Goal: Check status: Check status

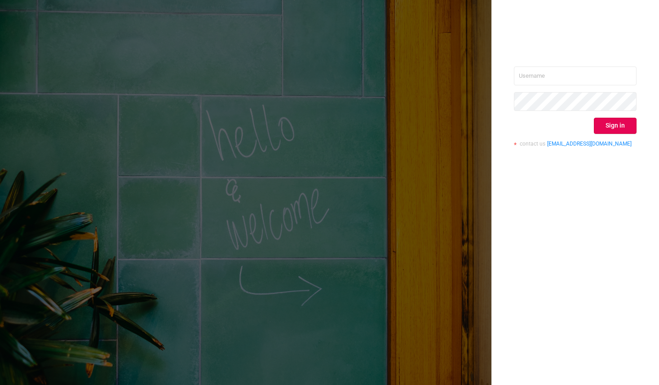
type input "[PERSON_NAME][EMAIL_ADDRESS][DOMAIN_NAME]"
click at [564, 244] on div "[PERSON_NAME][EMAIL_ADDRESS][DOMAIN_NAME] Sign in contact us [EMAIL_ADDRESS][DO…" at bounding box center [576, 192] width 168 height 385
click at [612, 129] on button "Sign in" at bounding box center [615, 126] width 43 height 16
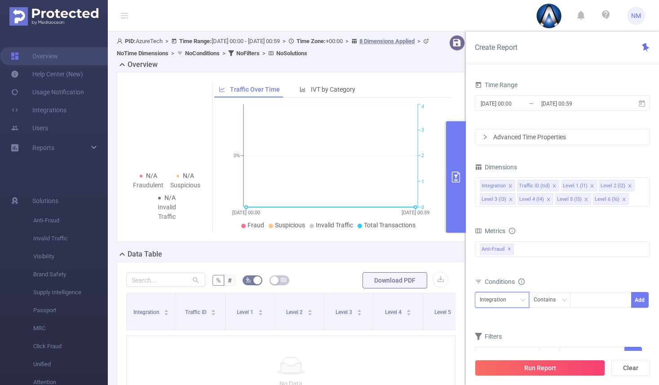
click at [510, 292] on div "Integration" at bounding box center [502, 300] width 54 height 16
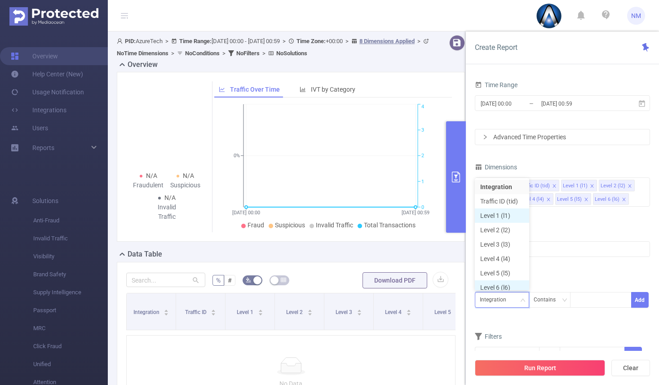
scroll to position [4, 0]
click at [507, 209] on li "Level 1 (l1)" at bounding box center [502, 211] width 54 height 14
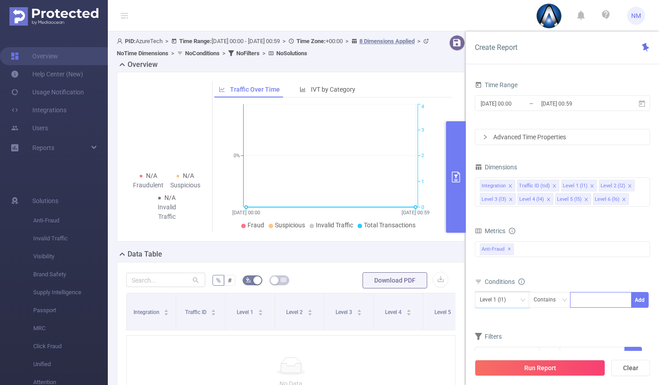
click at [589, 300] on div at bounding box center [601, 299] width 52 height 15
type input "21890"
click at [549, 104] on input "2025-09-16 00:59" at bounding box center [577, 103] width 73 height 12
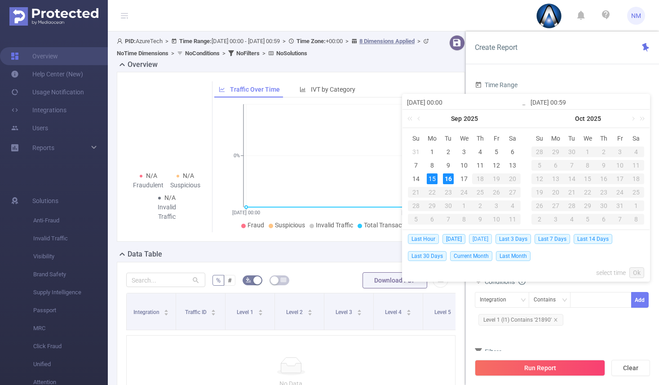
click at [483, 239] on span "Yesterday" at bounding box center [480, 239] width 23 height 10
type input "2025-09-15 00:00"
type input "2025-09-15 23:59"
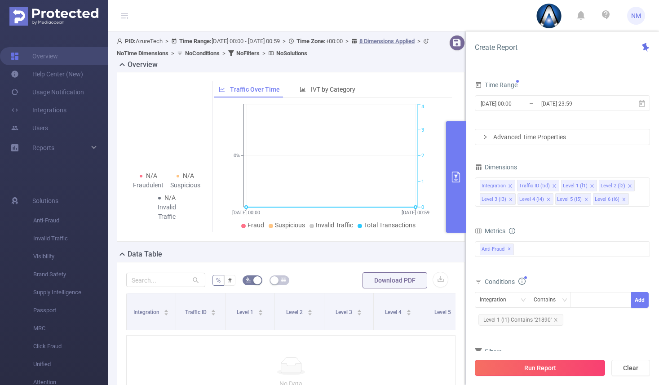
click at [526, 368] on button "Run Report" at bounding box center [540, 368] width 130 height 16
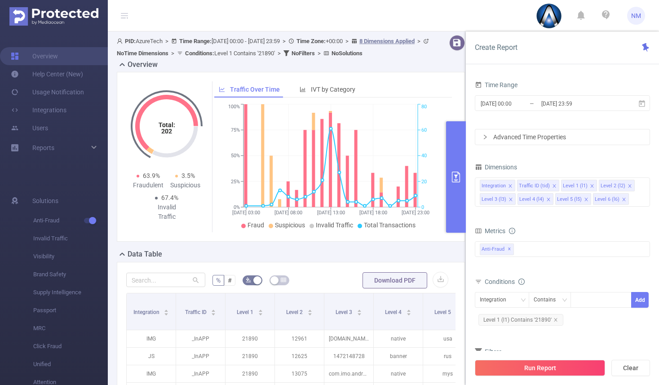
click at [456, 202] on button "primary" at bounding box center [456, 176] width 20 height 111
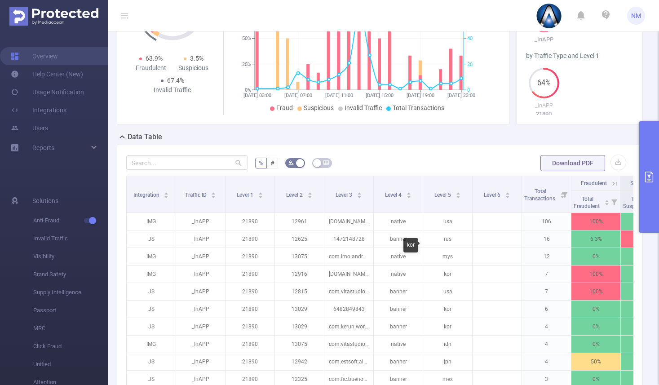
scroll to position [33, 0]
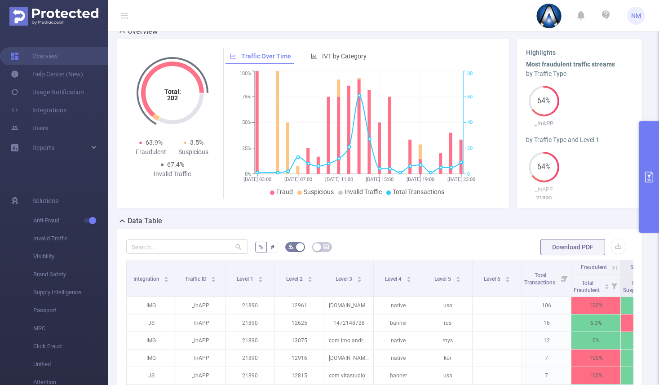
click at [654, 199] on button "primary" at bounding box center [649, 176] width 20 height 111
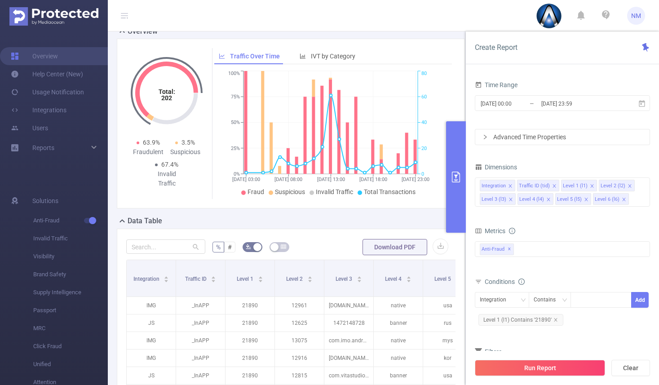
click at [459, 186] on button "primary" at bounding box center [456, 176] width 20 height 111
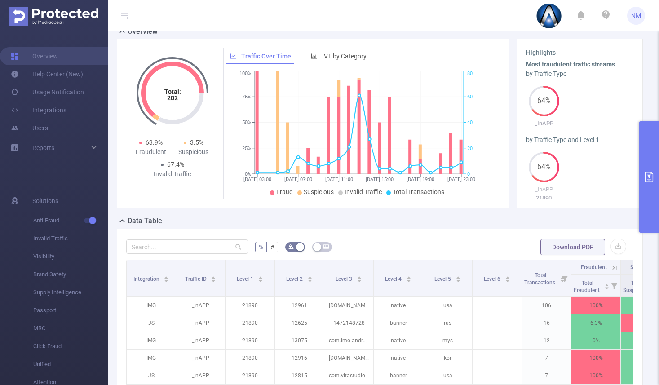
click at [645, 164] on button "primary" at bounding box center [649, 176] width 20 height 111
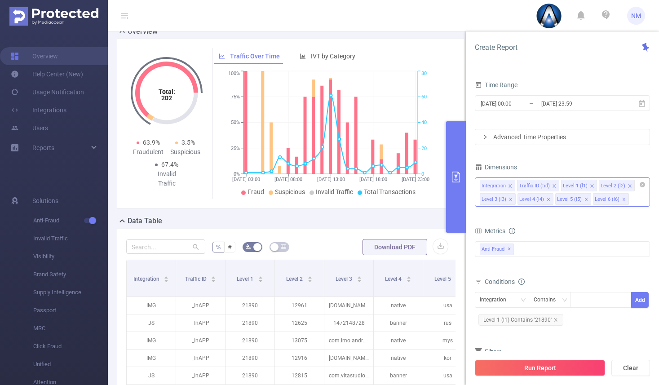
click at [628, 185] on icon "icon: close" at bounding box center [630, 186] width 4 height 4
click at [553, 370] on button "Run Report" at bounding box center [540, 368] width 130 height 16
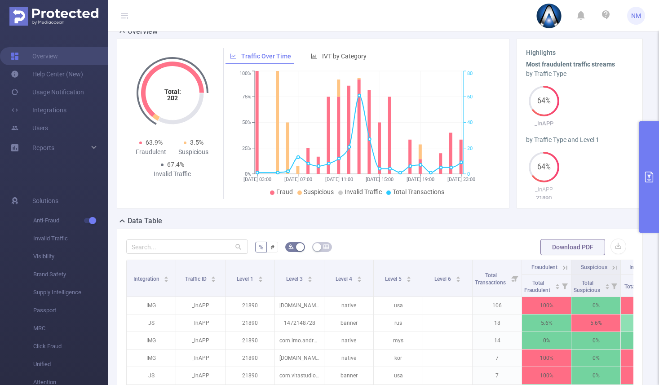
click at [648, 181] on icon "primary" at bounding box center [649, 177] width 11 height 11
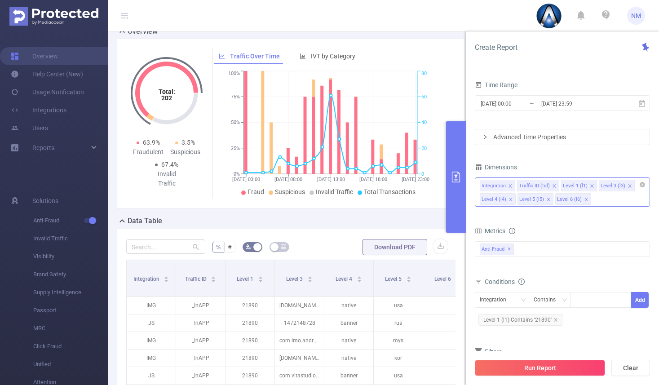
click at [510, 199] on icon "icon: close" at bounding box center [510, 199] width 3 height 3
click at [511, 200] on icon "icon: close" at bounding box center [510, 199] width 3 height 3
click at [510, 200] on icon "icon: close" at bounding box center [511, 199] width 4 height 4
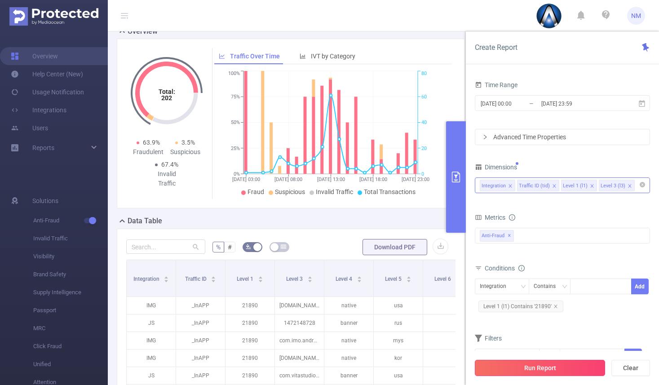
click at [560, 368] on button "Run Report" at bounding box center [540, 368] width 130 height 16
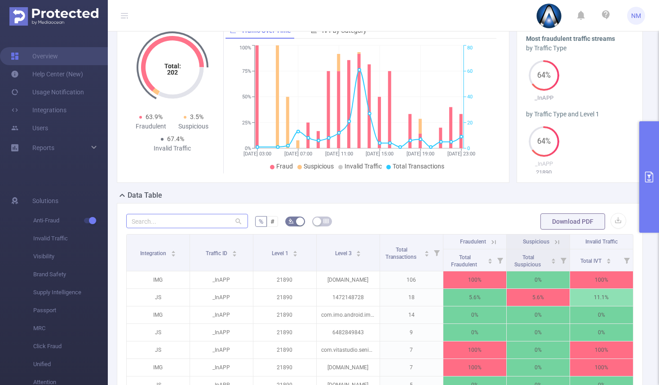
scroll to position [63, 0]
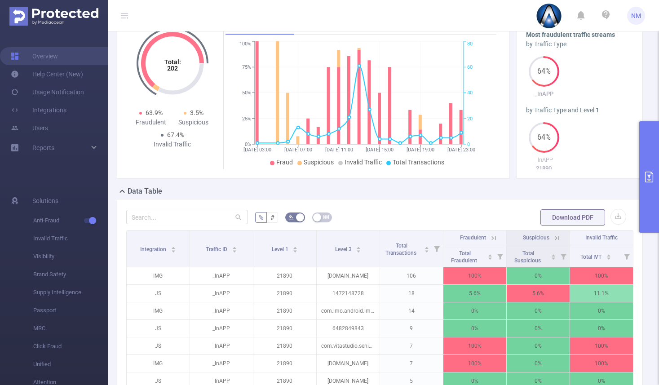
click at [650, 163] on button "primary" at bounding box center [649, 176] width 20 height 111
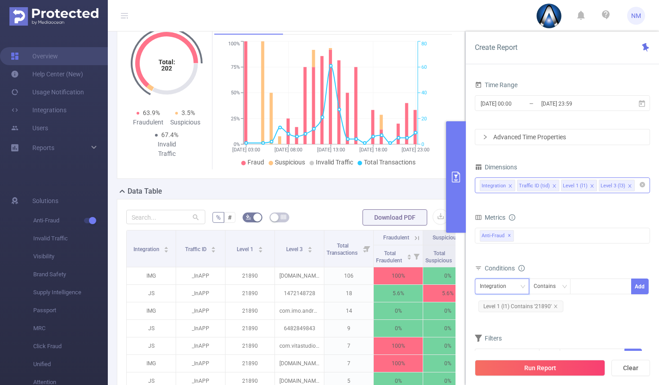
click at [508, 287] on div "Integration" at bounding box center [496, 286] width 33 height 15
click at [501, 343] on li "Level 3 (l3)" at bounding box center [502, 348] width 54 height 14
click at [592, 276] on div "Conditions" at bounding box center [562, 269] width 175 height 15
click at [592, 279] on div at bounding box center [601, 286] width 52 height 15
paste input "com.varbroz.perfectturn"
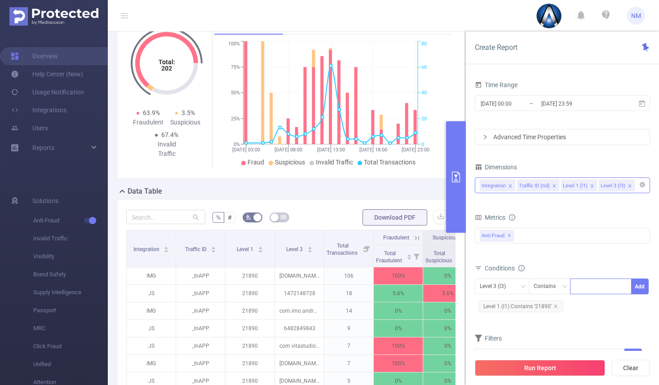
type input "com.varbroz.perfectturn"
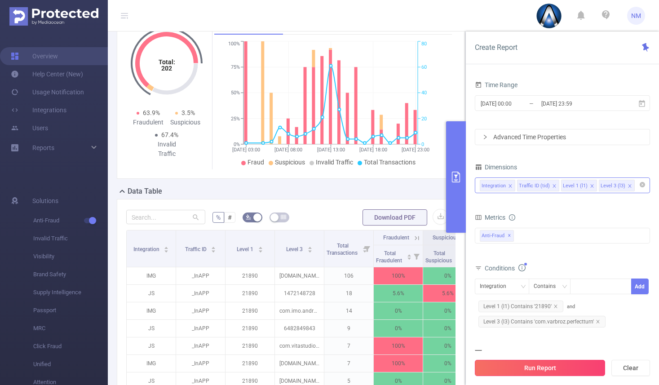
click at [536, 370] on button "Run Report" at bounding box center [540, 368] width 130 height 16
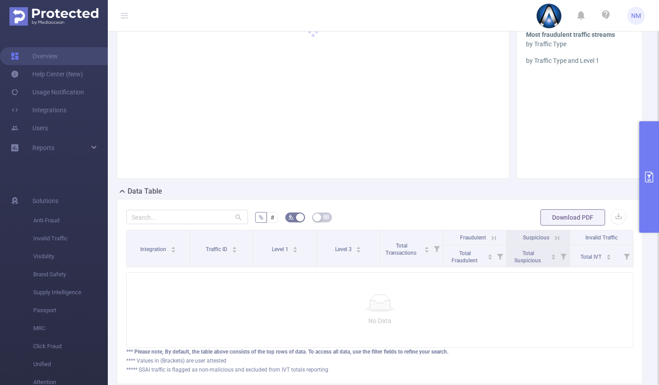
click at [648, 196] on button "primary" at bounding box center [649, 176] width 20 height 111
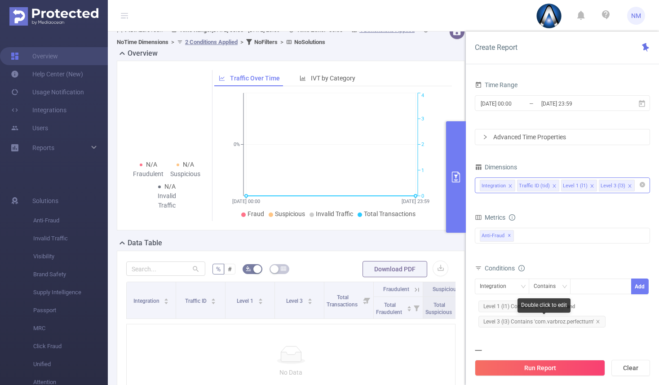
click at [575, 323] on span "Level 3 (l3) Contains 'com.varbroz.perfectturn'" at bounding box center [541, 322] width 127 height 12
click at [624, 285] on icon "icon: close-circle" at bounding box center [623, 285] width 5 height 5
click at [606, 288] on div "com.varbroz.perfectturn" at bounding box center [601, 286] width 52 height 15
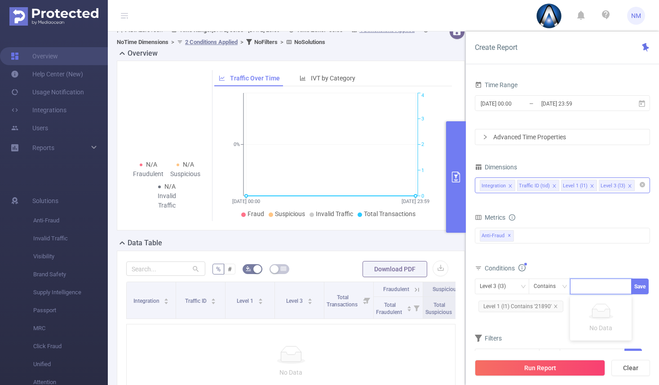
paste input "com.playstrom.dop2"
type input "com.playstrom.dop2"
click at [569, 366] on button "Run Report" at bounding box center [540, 368] width 130 height 16
